Goal: Navigation & Orientation: Find specific page/section

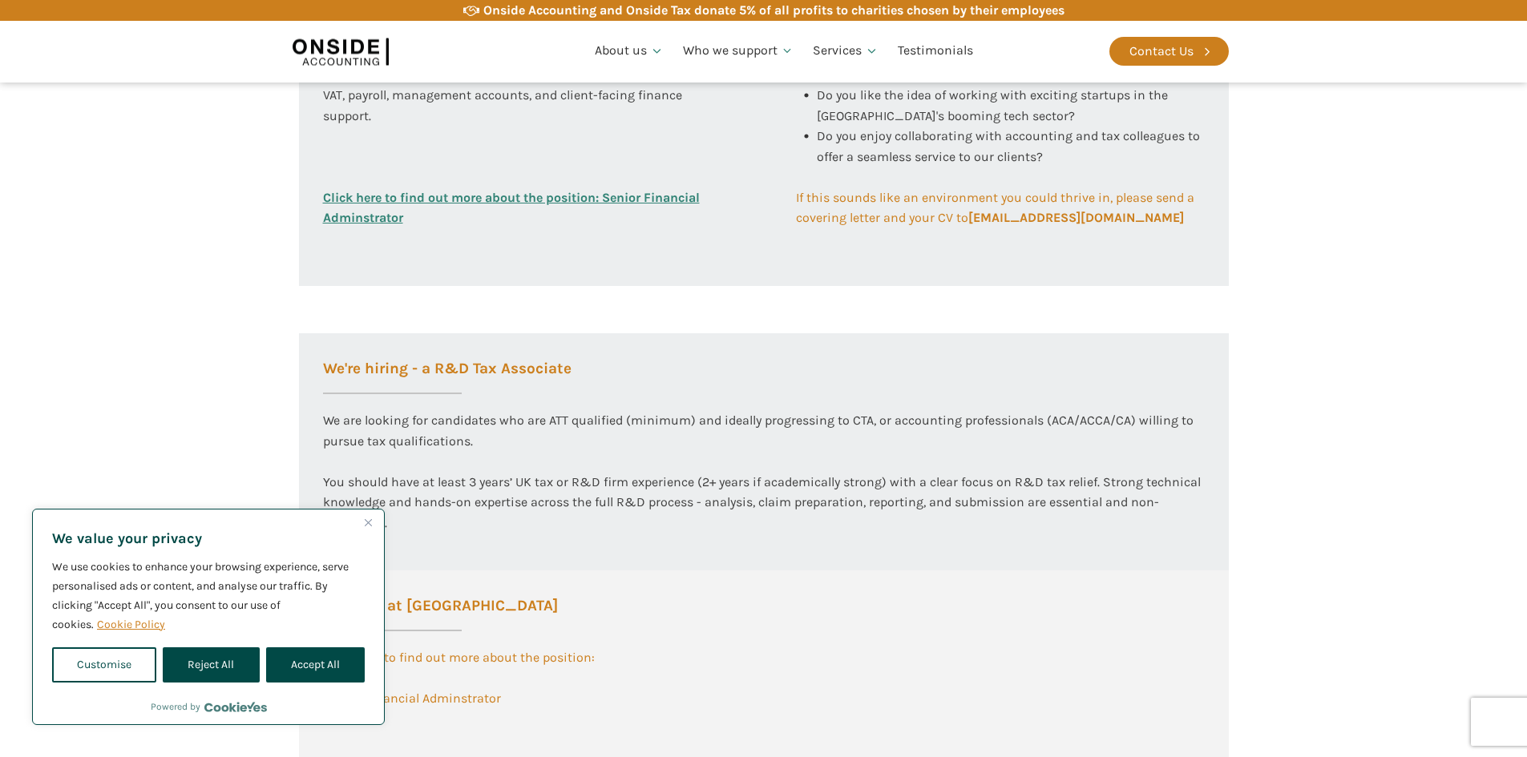
scroll to position [962, 0]
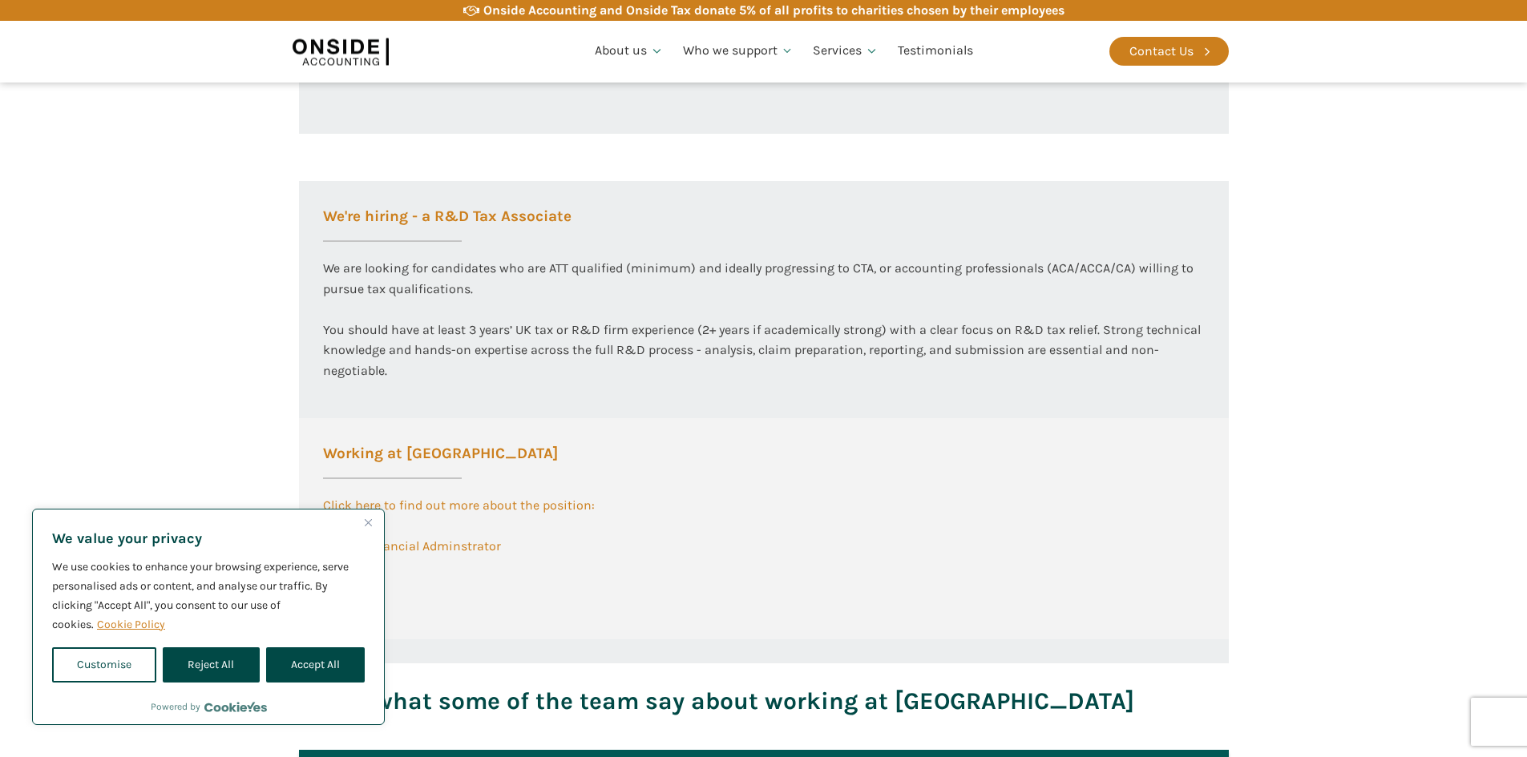
click at [365, 520] on img "Close" at bounding box center [368, 522] width 7 height 7
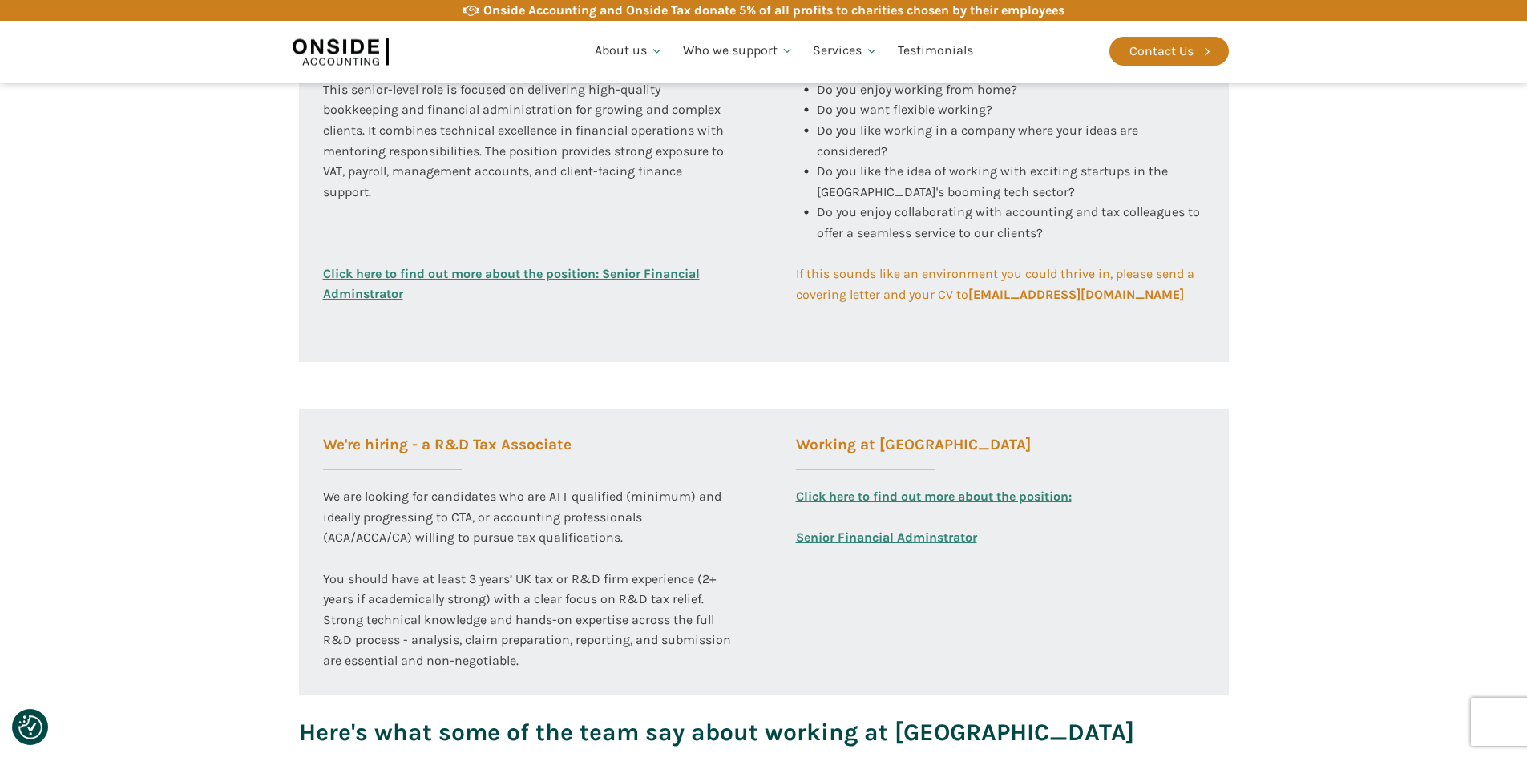
scroll to position [802, 0]
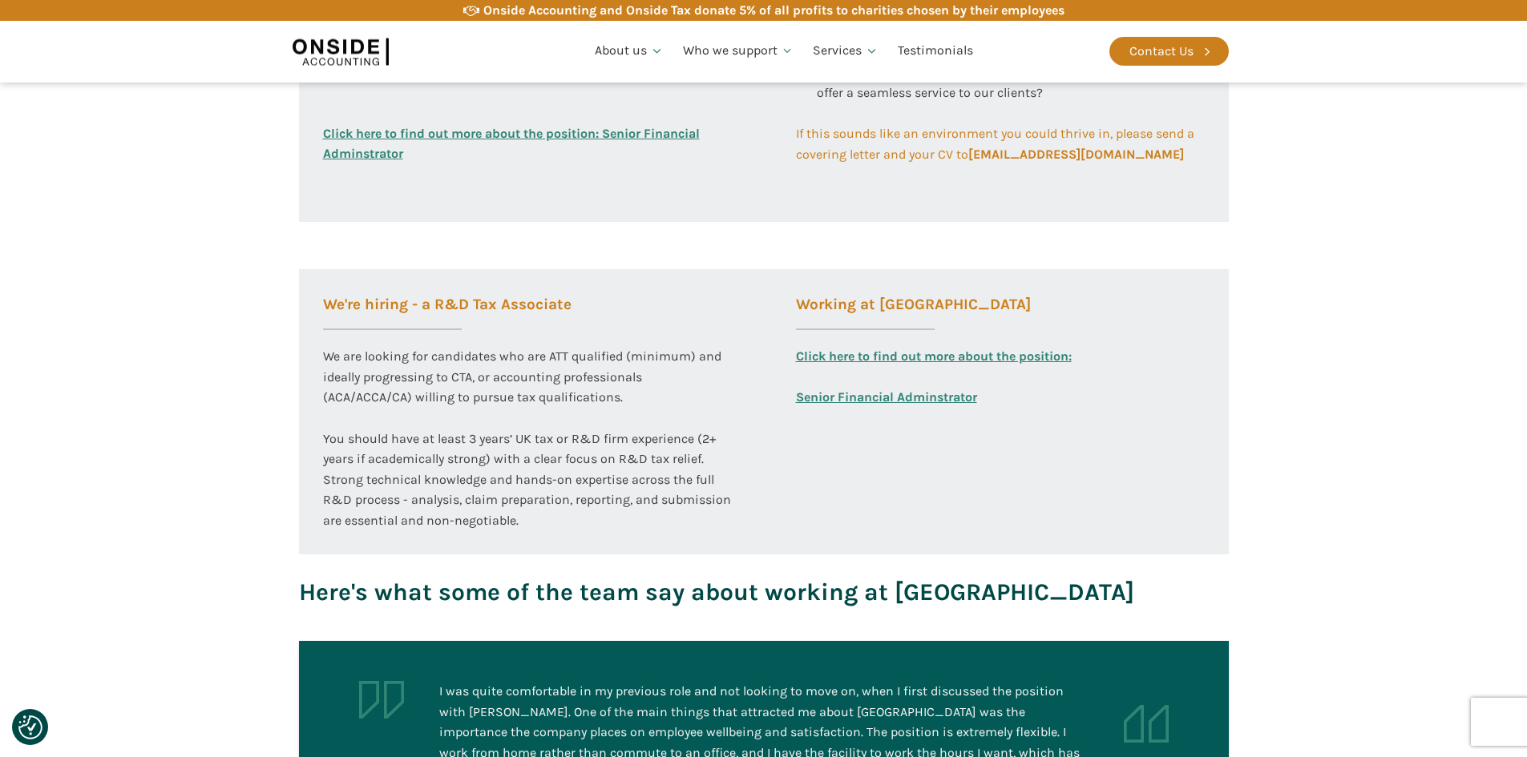
scroll to position [962, 0]
